Goal: Transaction & Acquisition: Purchase product/service

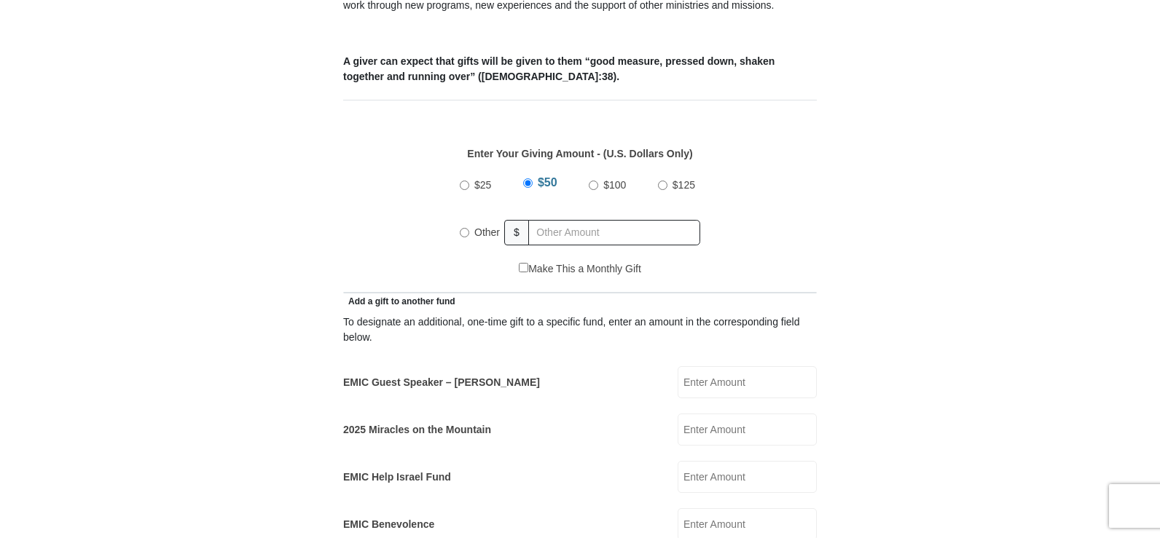
scroll to position [656, 0]
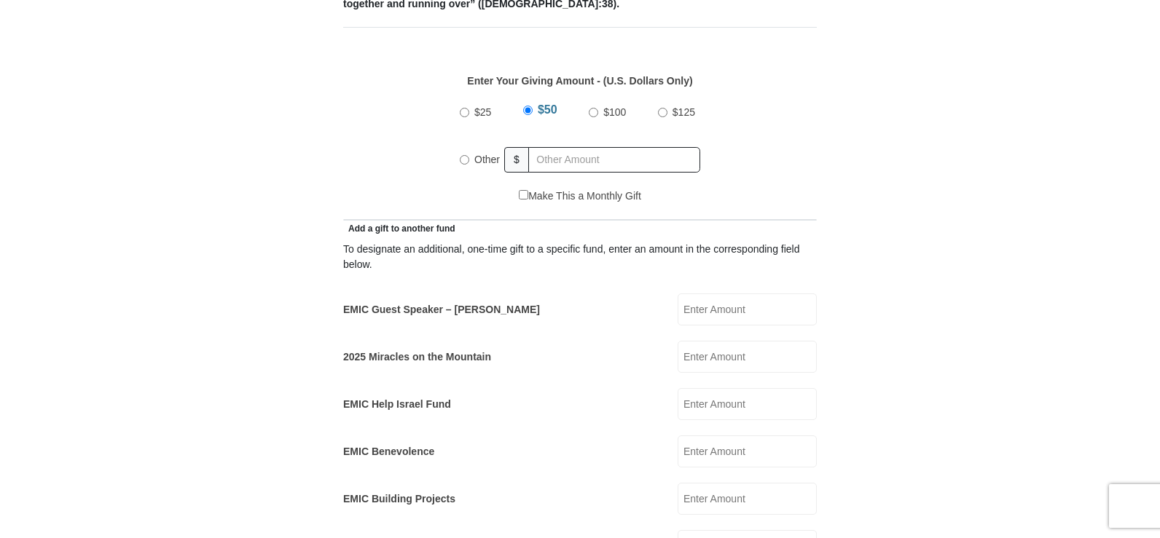
click at [415, 302] on label "EMIC Guest Speaker – Billy Burke" at bounding box center [441, 309] width 197 height 15
click at [678, 294] on input "EMIC Guest Speaker – Billy Burke" at bounding box center [747, 310] width 139 height 32
click at [690, 294] on input "EMIC Guest Speaker – Billy Burke" at bounding box center [747, 310] width 139 height 32
type input "50.00"
click at [407, 350] on label "2025 Miracles on the Mountain" at bounding box center [417, 357] width 148 height 15
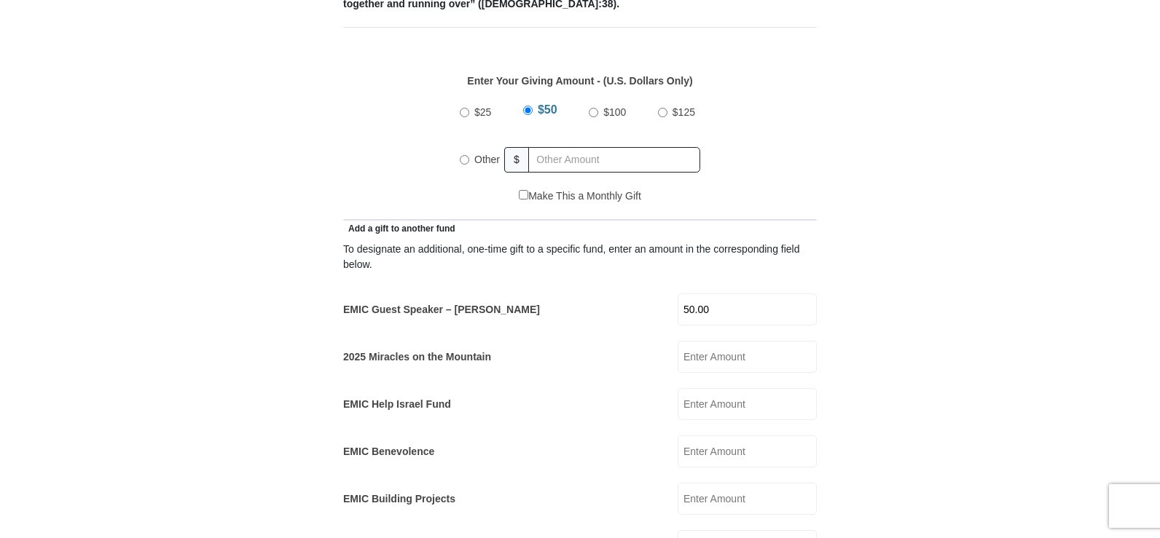
click at [678, 341] on input "2025 Miracles on the Mountain" at bounding box center [747, 357] width 139 height 32
type input "50.00"
click at [428, 397] on label "EMIC Help Israel Fund" at bounding box center [397, 404] width 108 height 15
click at [678, 388] on input "EMIC Help Israel Fund" at bounding box center [747, 404] width 139 height 32
type input "50.00"
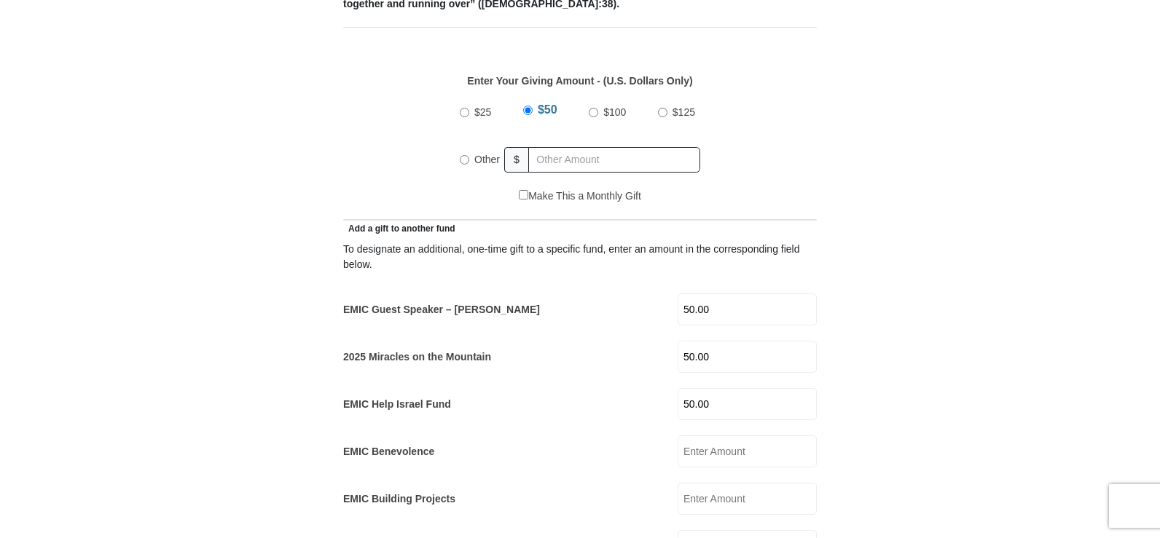
click at [528, 106] on input "$50" at bounding box center [527, 110] width 9 height 9
click at [465, 155] on input "Other" at bounding box center [464, 159] width 9 height 9
radio input "true"
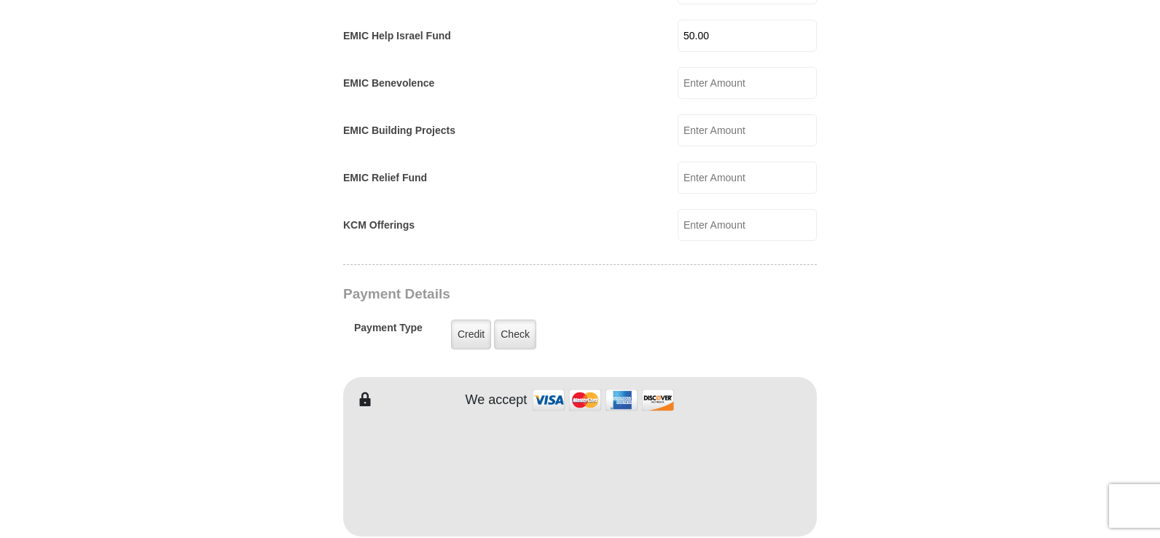
scroll to position [1093, 0]
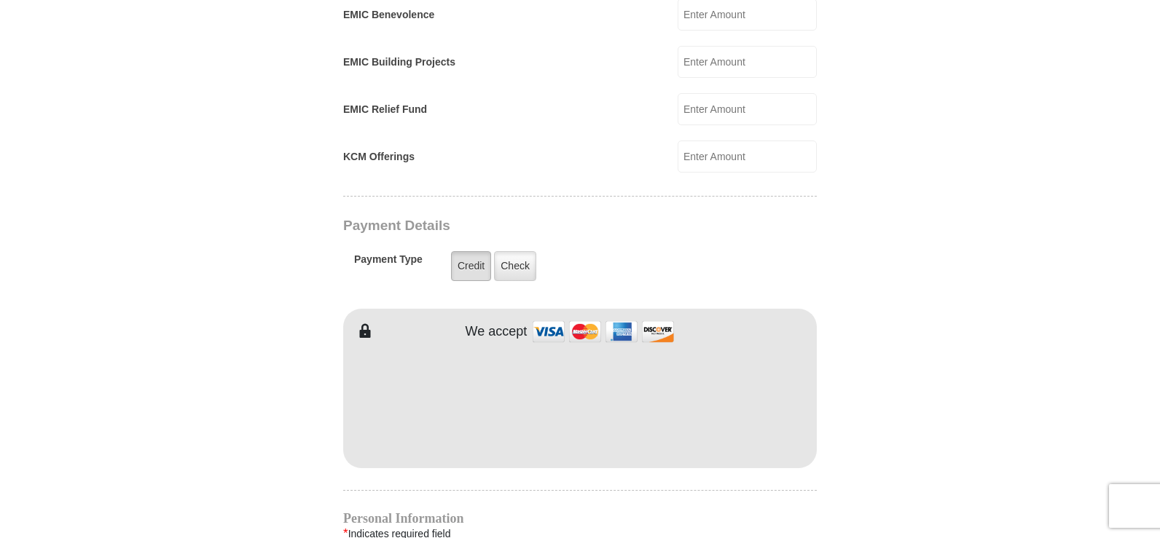
click at [467, 251] on label "Credit" at bounding box center [471, 266] width 40 height 30
click at [0, 0] on input "Credit" at bounding box center [0, 0] width 0 height 0
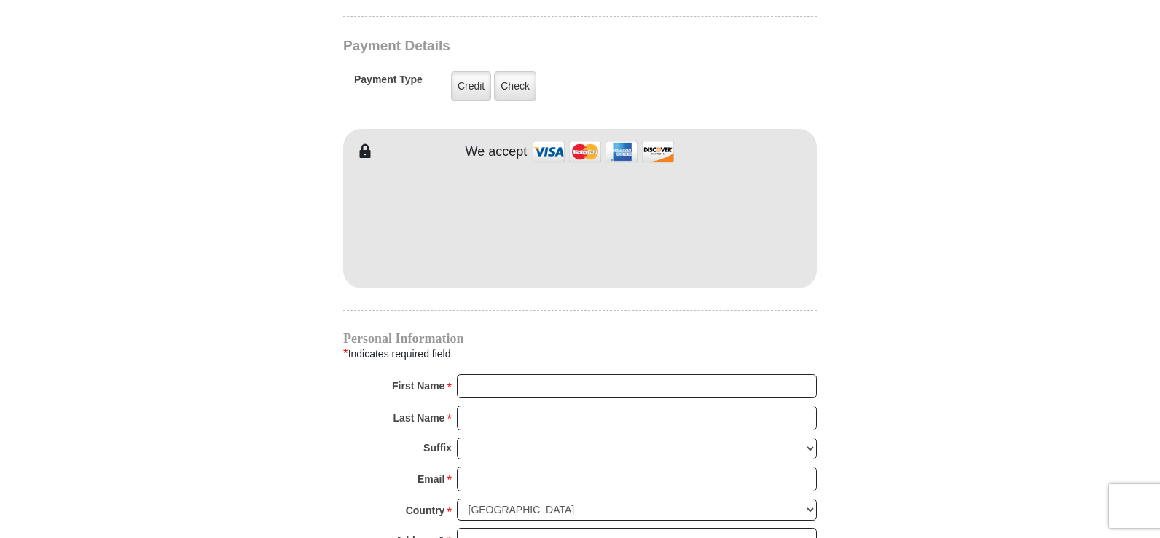
scroll to position [1312, 0]
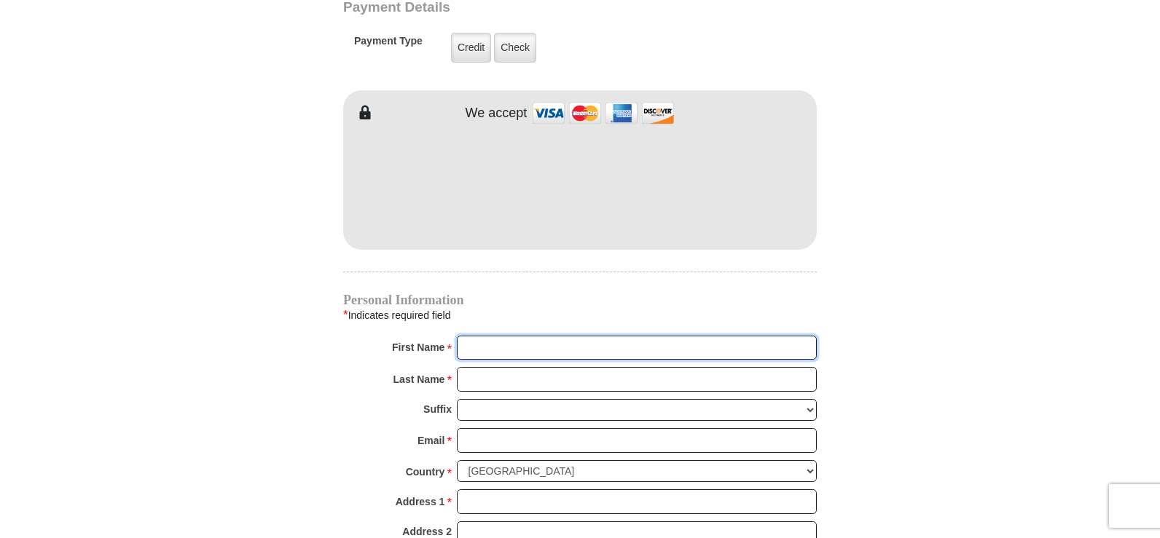
click at [478, 336] on input "First Name *" at bounding box center [637, 348] width 360 height 25
type input "Janet"
click at [474, 367] on input "Last Name *" at bounding box center [637, 379] width 360 height 25
type input "Saunders"
type input "JanetS818@aol.com"
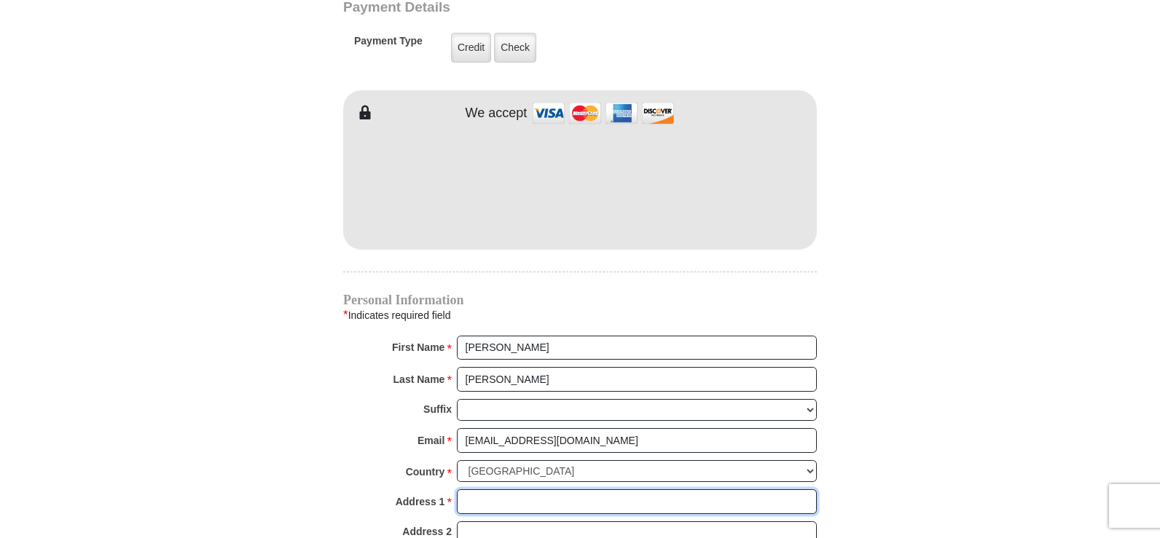
type input "2822 WHISPER FAWN ST"
type input "San Antonio"
select select "TX"
type input "78230-3710"
type input "2108626663"
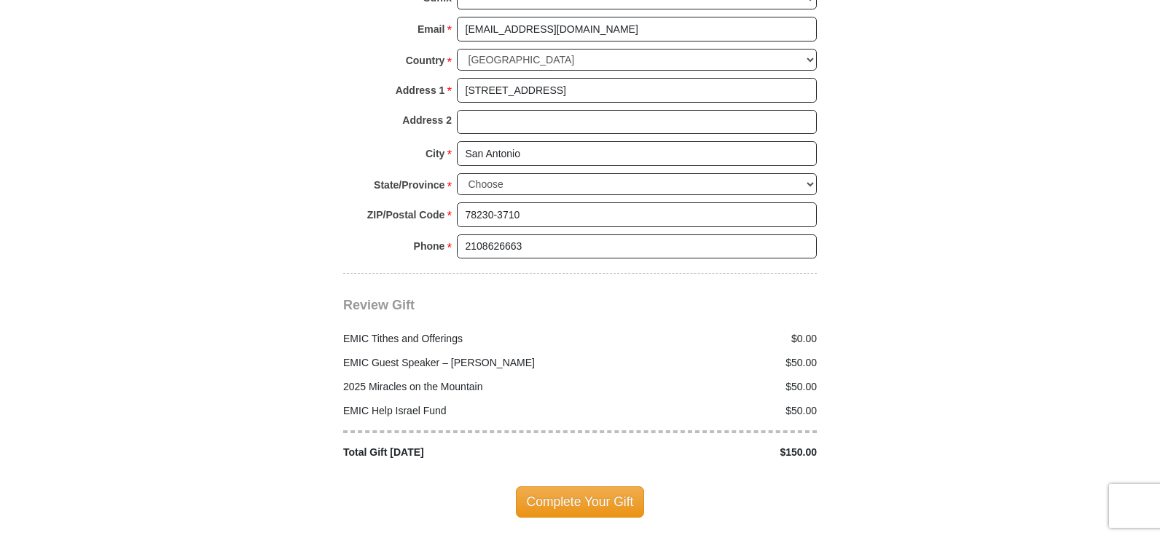
scroll to position [1749, 0]
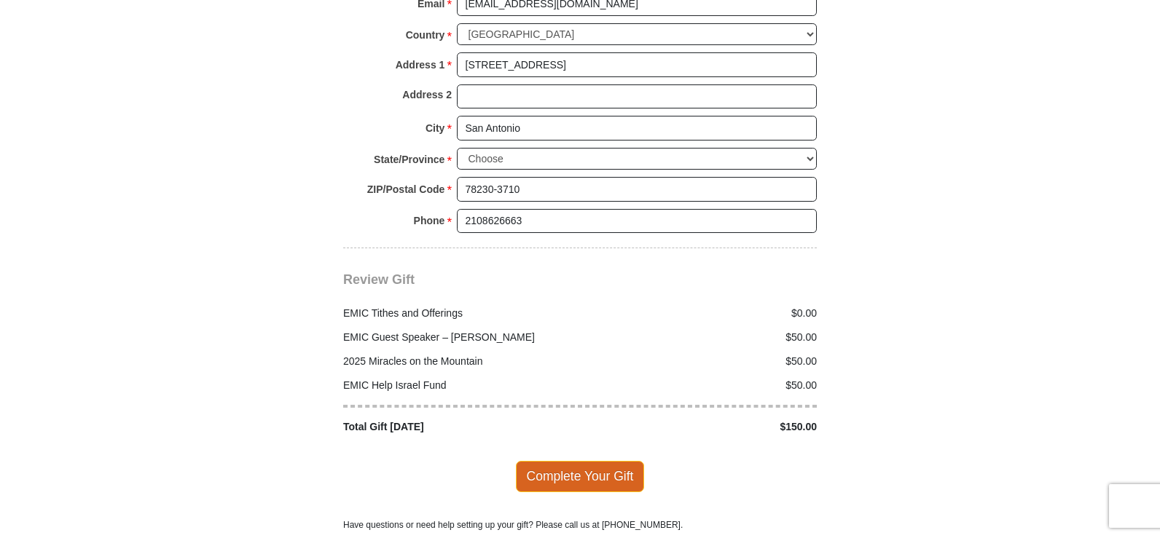
click at [563, 461] on span "Complete Your Gift" at bounding box center [580, 476] width 129 height 31
